Goal: Information Seeking & Learning: Learn about a topic

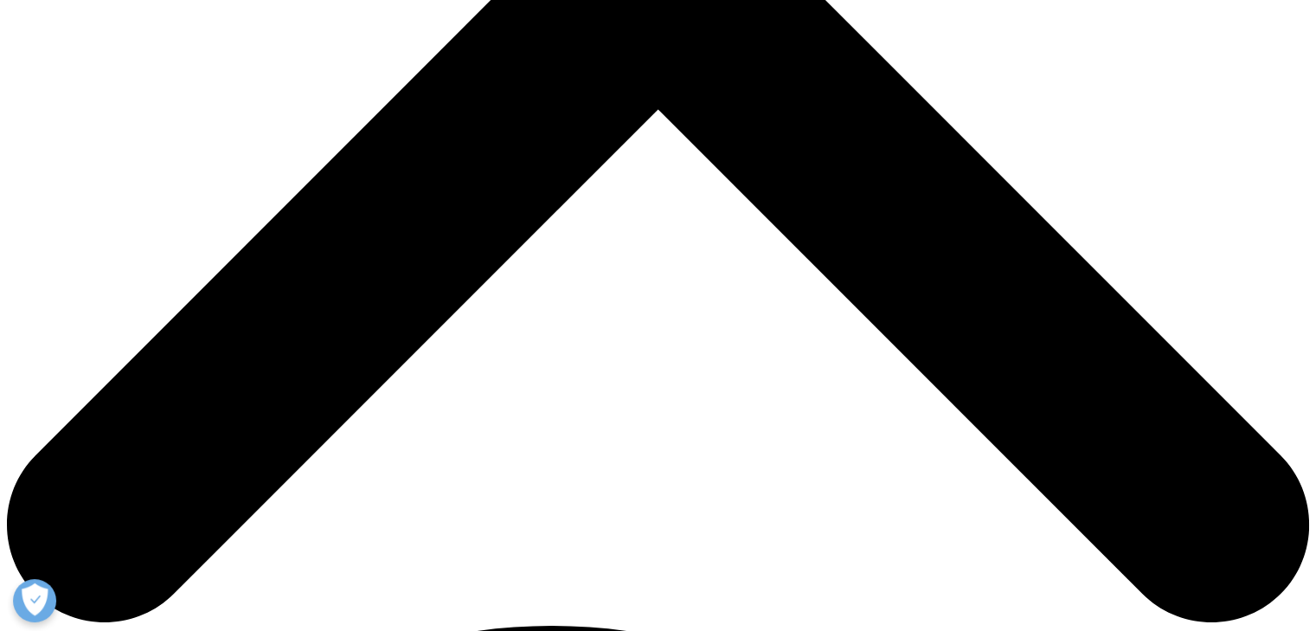
scroll to position [692, 0]
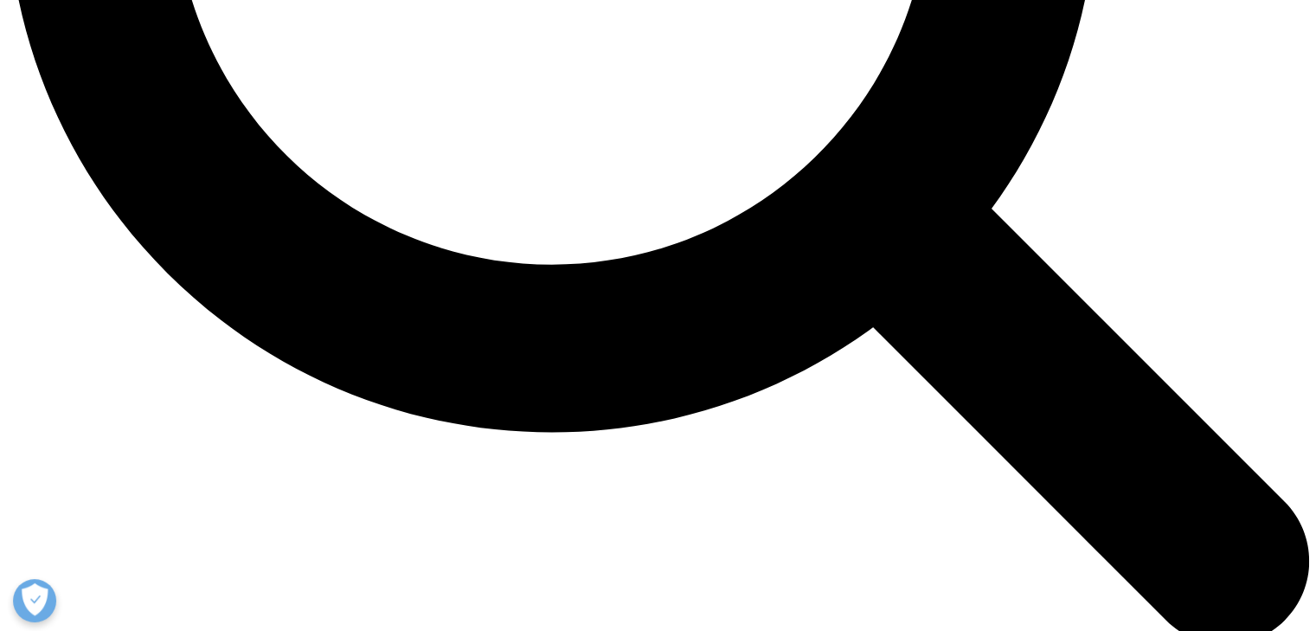
scroll to position [1990, 0]
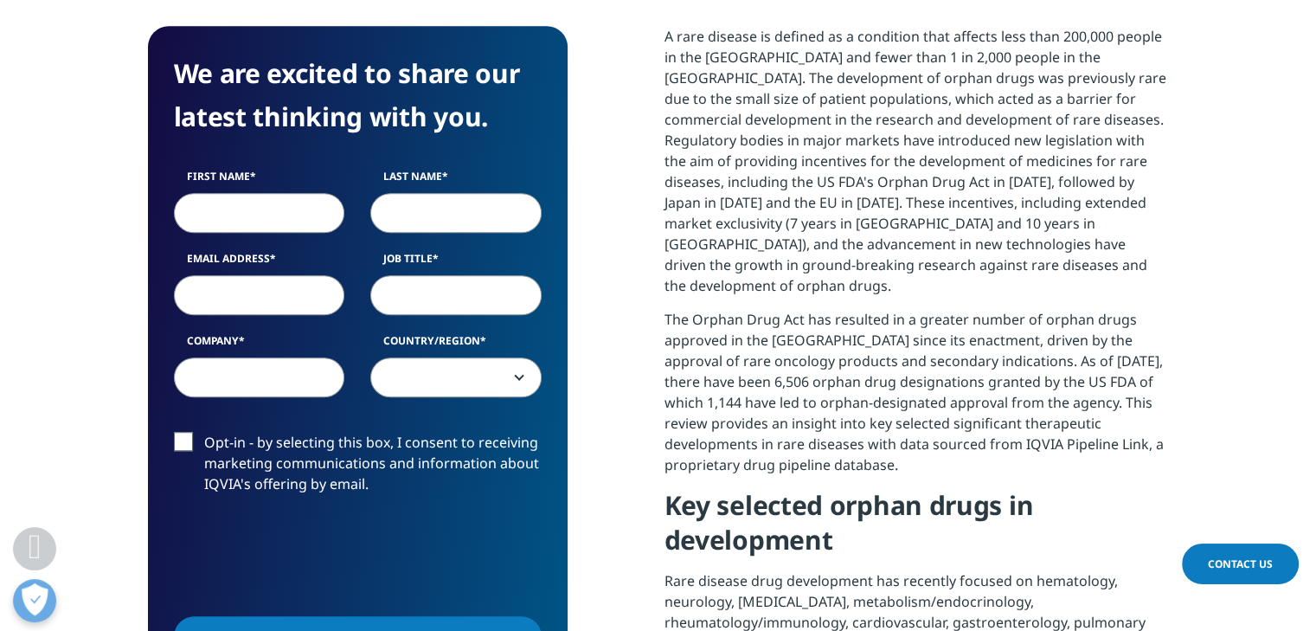
scroll to position [865, 0]
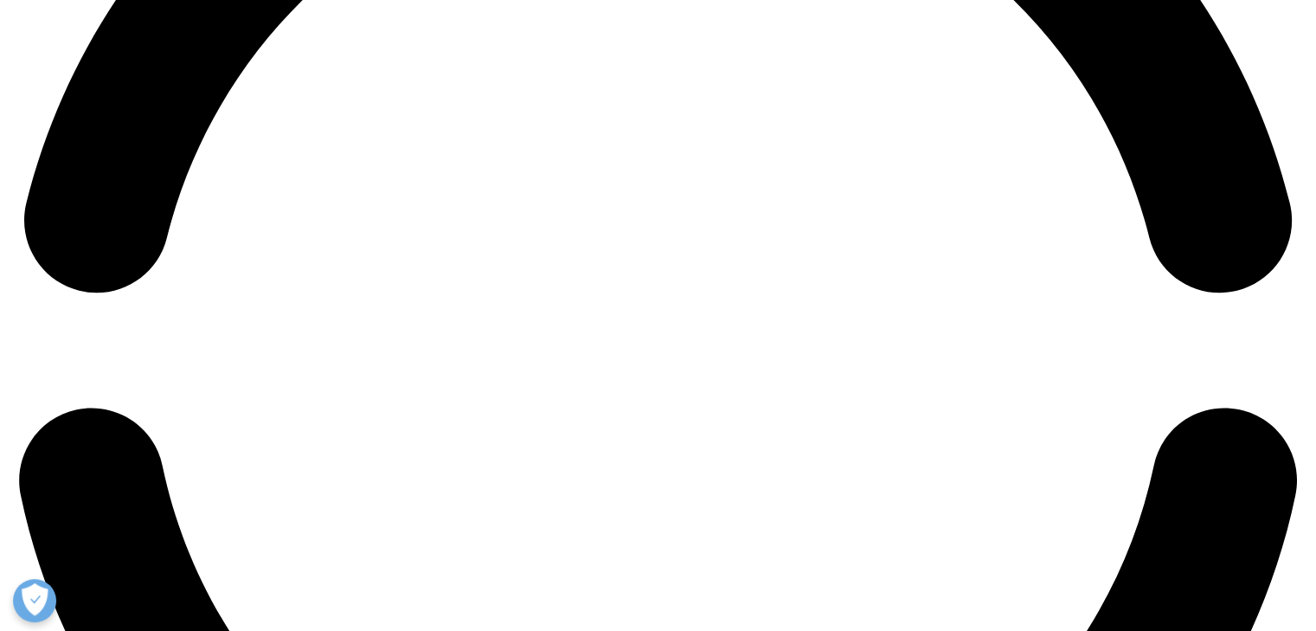
scroll to position [2942, 0]
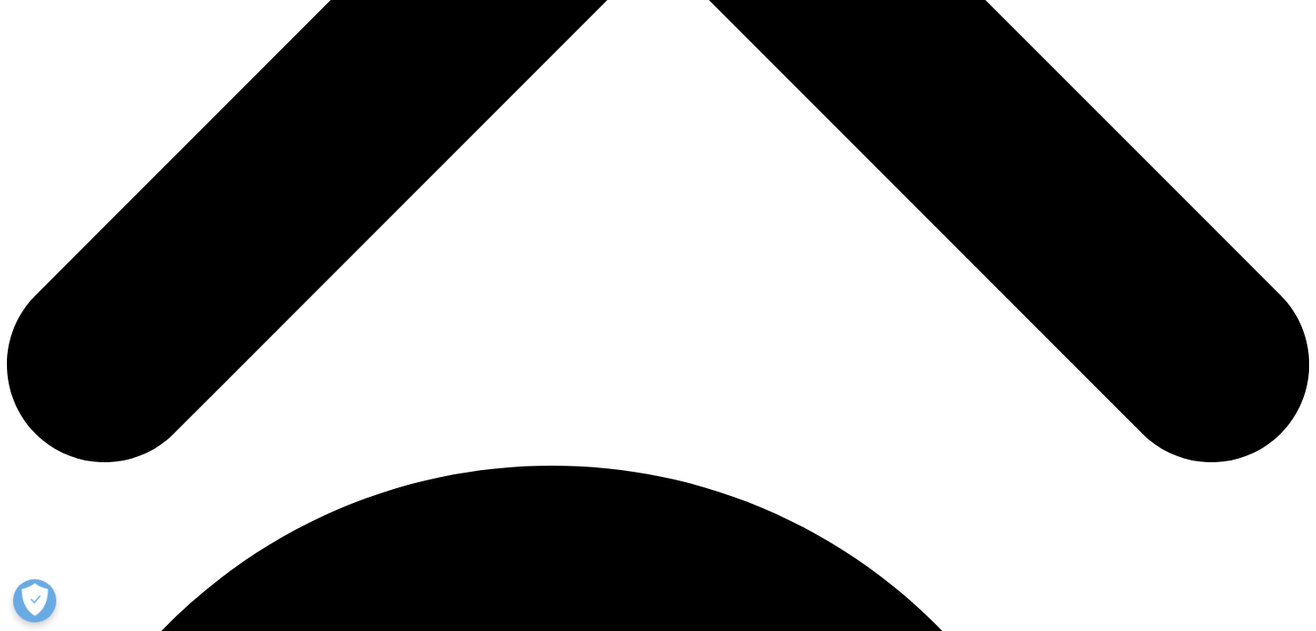
scroll to position [758, 1021]
